Goal: Participate in discussion

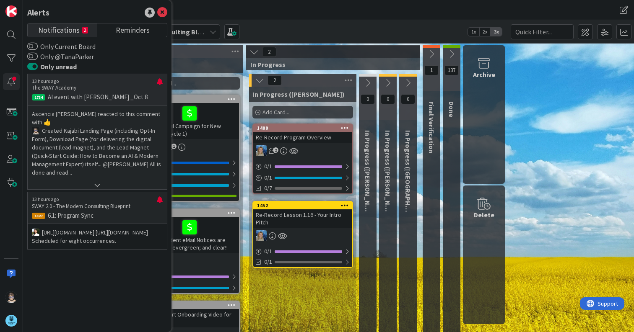
click at [104, 166] on p "Created Kajabi Landing Page (including Opt-In Form), Download Page (for deliver…" at bounding box center [97, 152] width 131 height 50
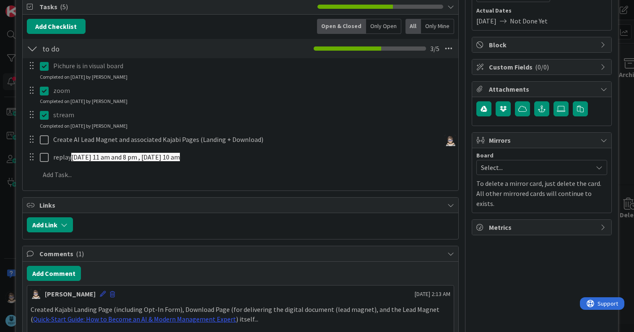
scroll to position [126, 0]
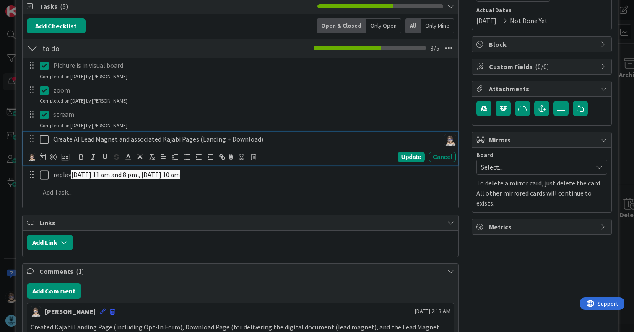
click at [44, 142] on icon at bounding box center [44, 140] width 9 height 10
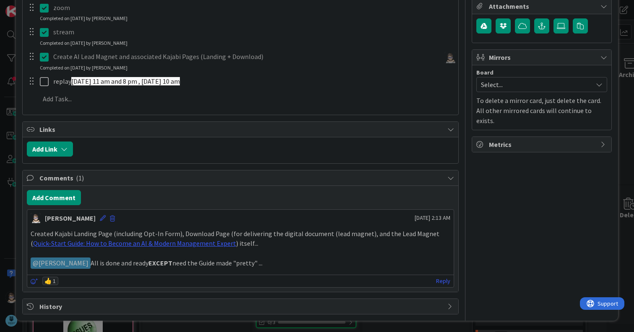
scroll to position [209, 0]
click at [53, 198] on button "Add Comment" at bounding box center [54, 197] width 54 height 15
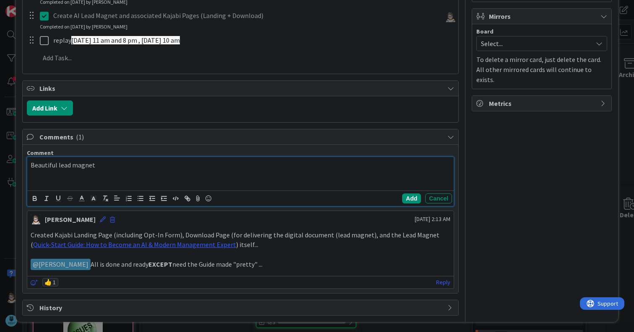
scroll to position [251, 0]
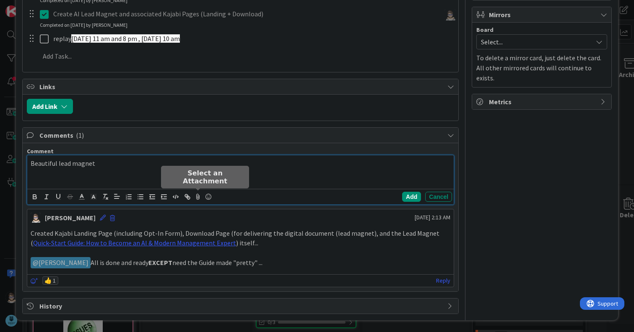
click at [198, 196] on icon at bounding box center [198, 197] width 10 height 12
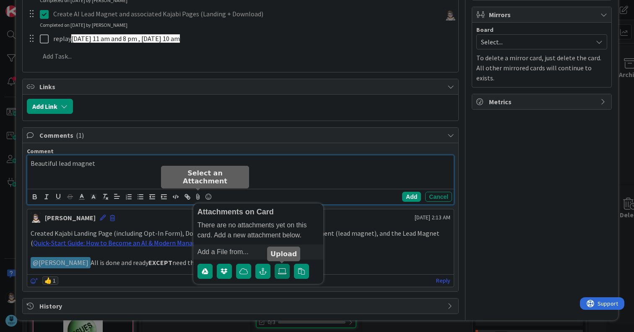
click at [280, 272] on icon at bounding box center [282, 271] width 8 height 7
click at [275, 264] on input "file" at bounding box center [275, 264] width 0 height 0
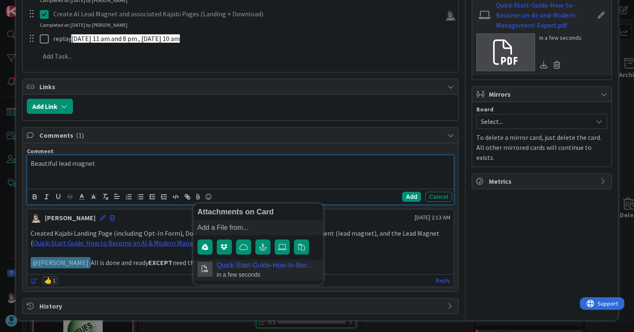
click at [131, 167] on p "Beautiful lead magnet" at bounding box center [241, 164] width 420 height 10
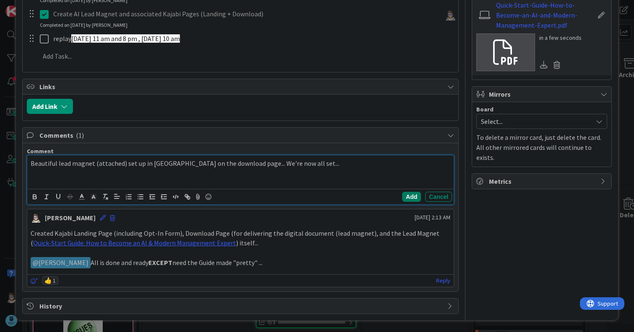
click at [407, 197] on button "Add" at bounding box center [411, 197] width 19 height 10
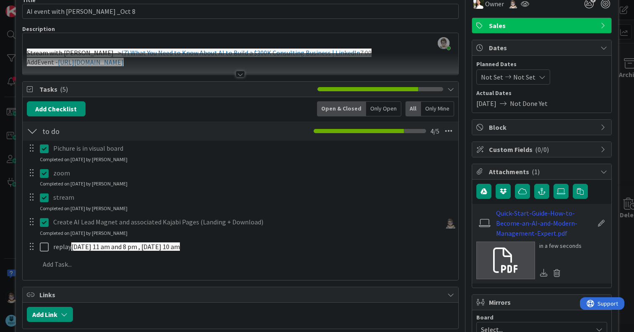
scroll to position [42, 0]
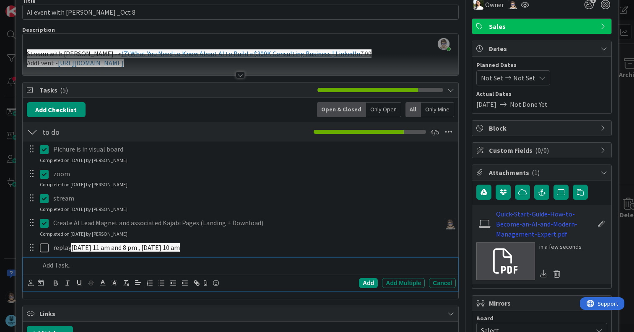
click at [53, 270] on p at bounding box center [246, 266] width 413 height 10
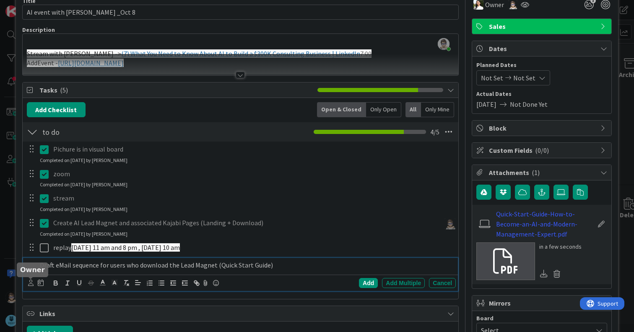
click at [29, 286] on icon at bounding box center [30, 283] width 5 height 6
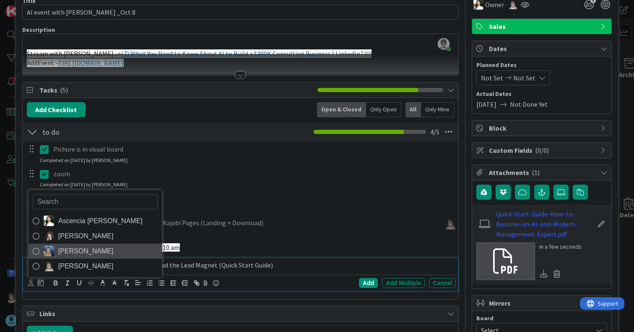
click at [35, 251] on icon at bounding box center [36, 251] width 7 height 13
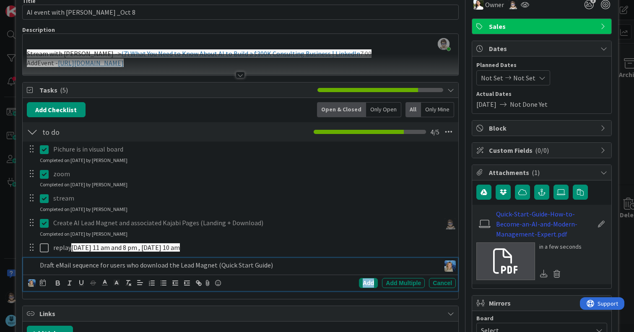
click at [366, 283] on div "Add" at bounding box center [368, 283] width 19 height 10
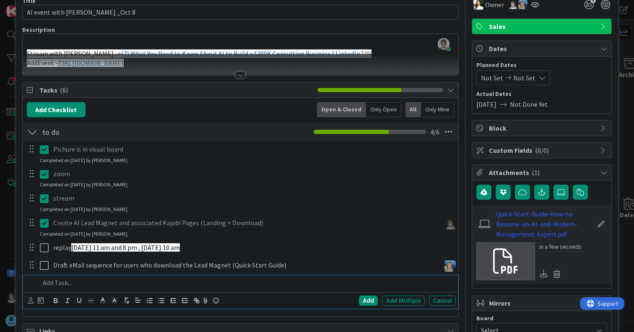
click at [54, 282] on p at bounding box center [246, 283] width 413 height 10
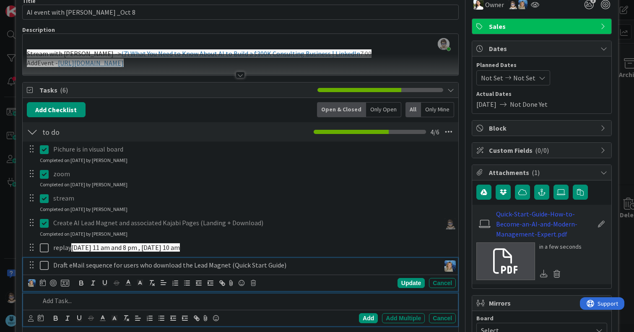
click at [304, 266] on div "Draft eMail sequence for users who download the Lead Magnet (Quick Start Guide)…" at bounding box center [240, 274] width 435 height 33
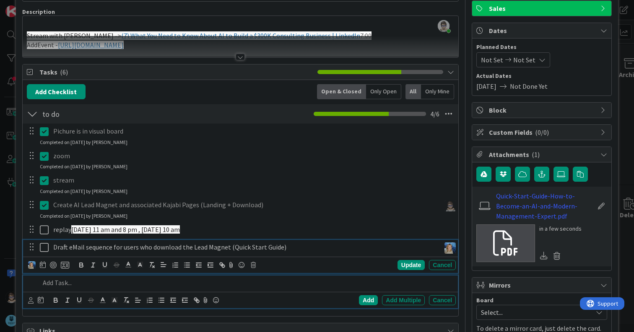
click at [74, 286] on p at bounding box center [246, 283] width 413 height 10
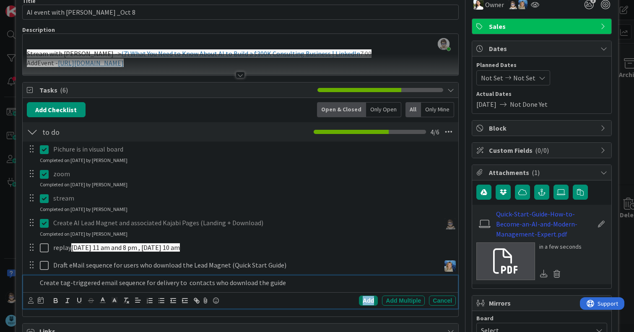
click at [362, 300] on div "Add" at bounding box center [368, 301] width 19 height 10
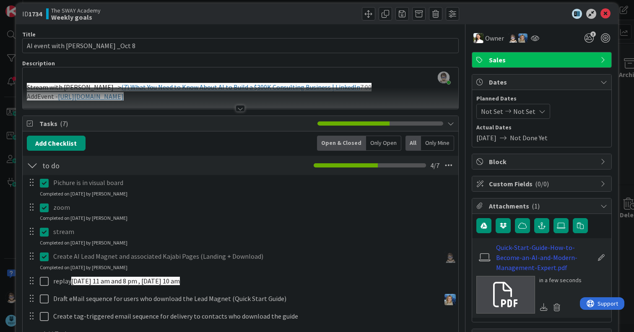
scroll to position [0, 0]
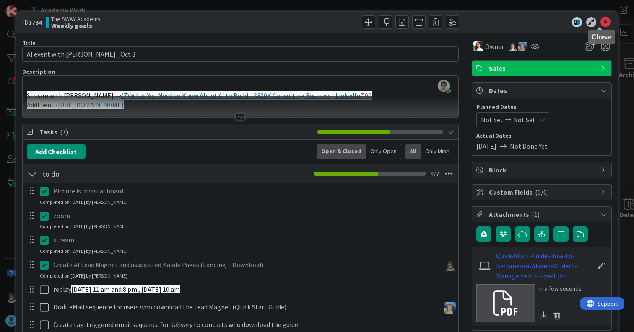
click at [600, 25] on icon at bounding box center [605, 22] width 10 height 10
